Goal: Information Seeking & Learning: Learn about a topic

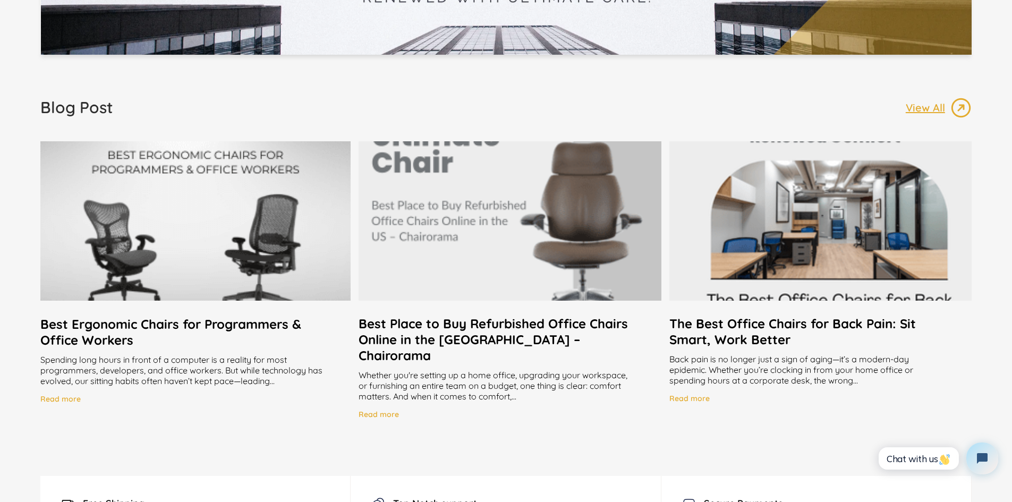
click at [522, 326] on h2 "Best Place to Buy Refurbished Office Chairs Online in the [GEOGRAPHIC_DATA] – C…" at bounding box center [509, 339] width 302 height 48
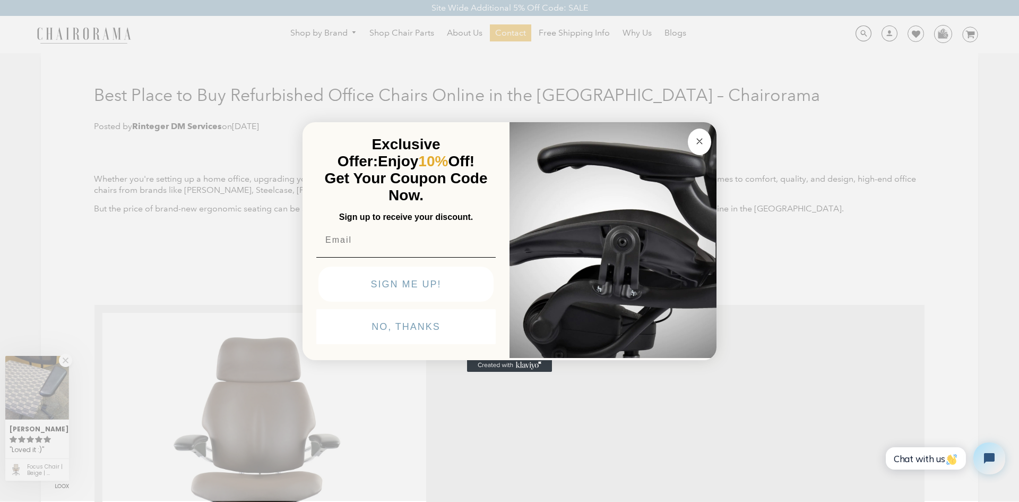
click at [695, 144] on circle "Close dialog" at bounding box center [700, 141] width 12 height 12
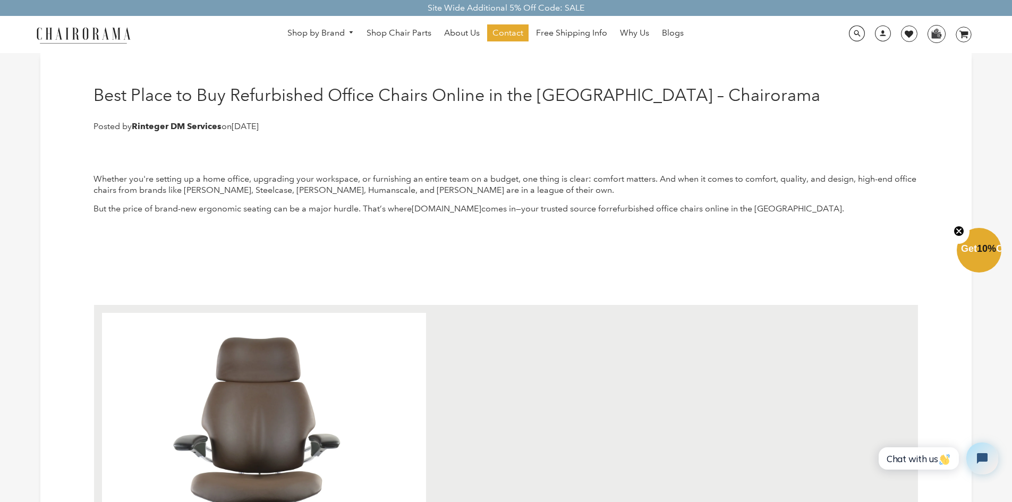
click at [959, 224] on button "Close teaser" at bounding box center [958, 231] width 21 height 24
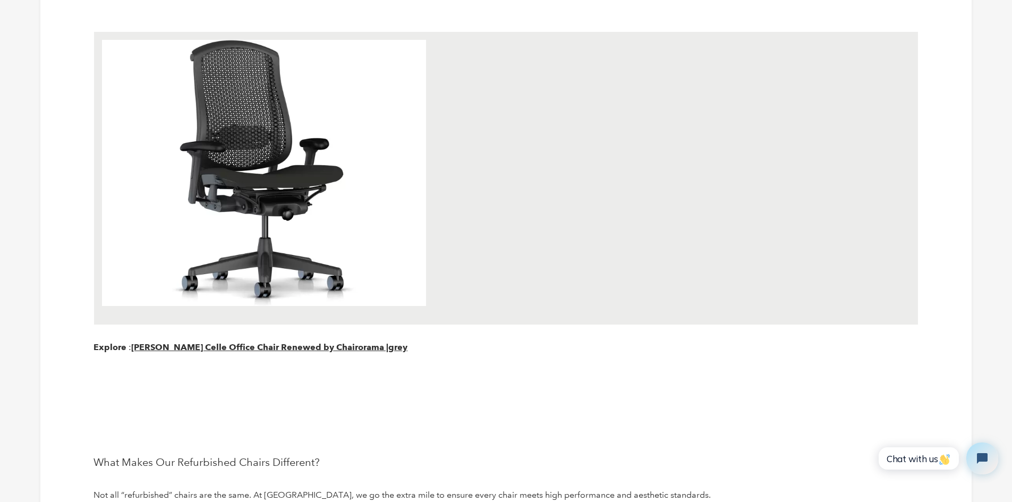
scroll to position [1168, 0]
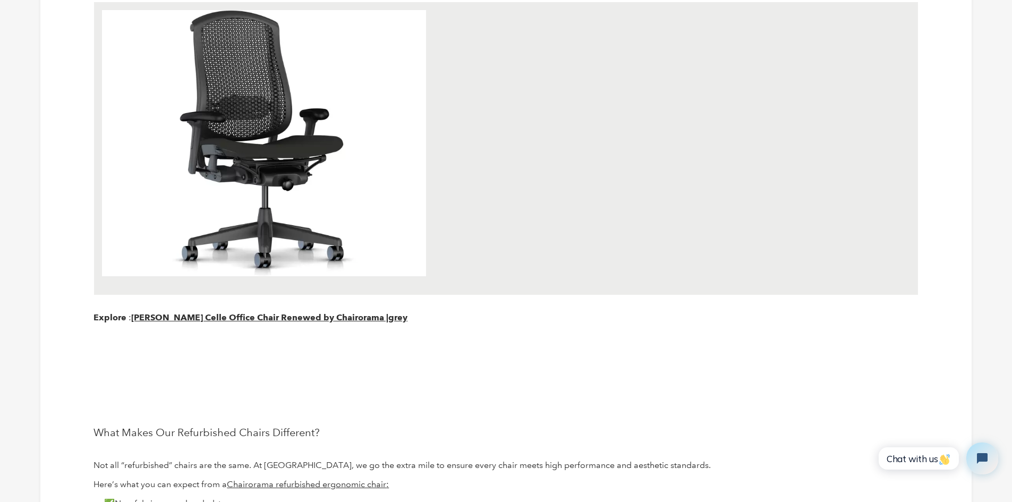
click at [201, 271] on img at bounding box center [264, 143] width 324 height 266
